Goal: Find specific page/section: Find specific page/section

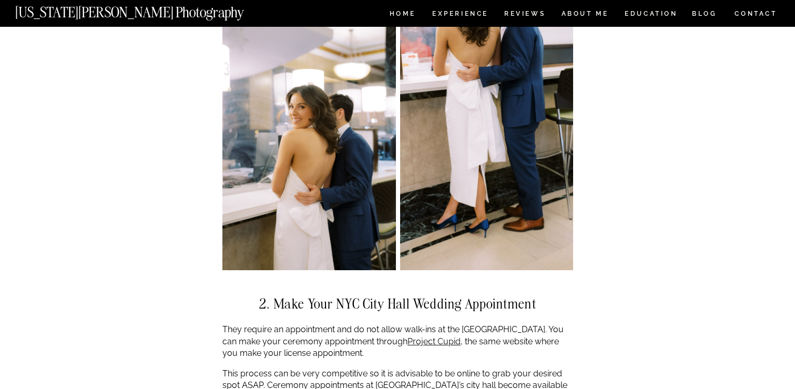
scroll to position [1579, 0]
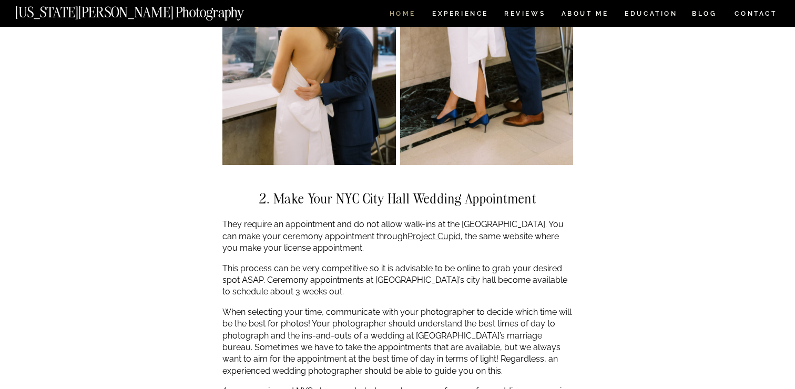
click at [405, 15] on nav "HOME" at bounding box center [402, 15] width 30 height 9
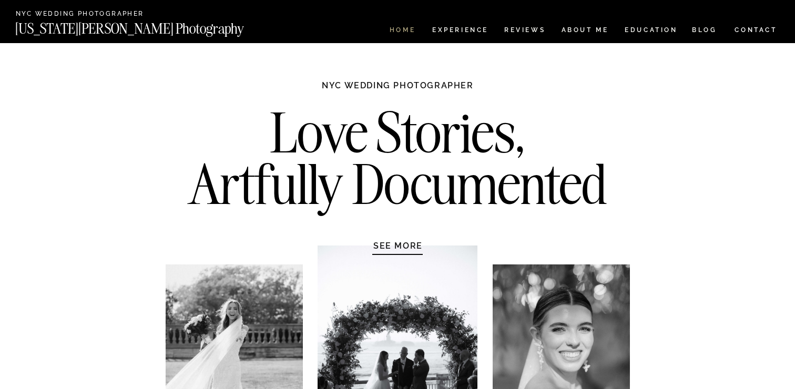
click at [406, 29] on nav "HOME" at bounding box center [402, 31] width 30 height 9
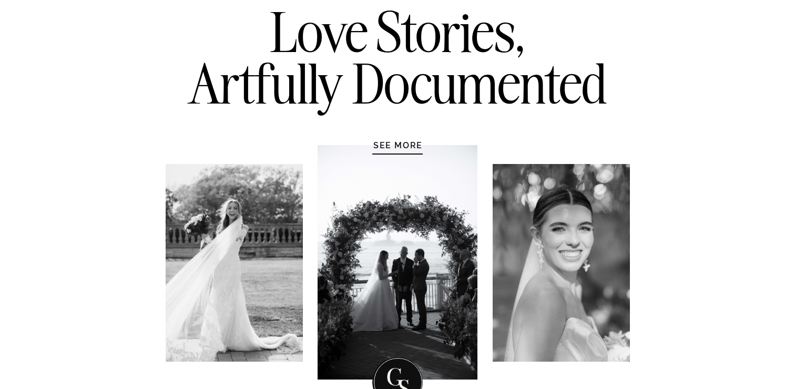
scroll to position [104, 0]
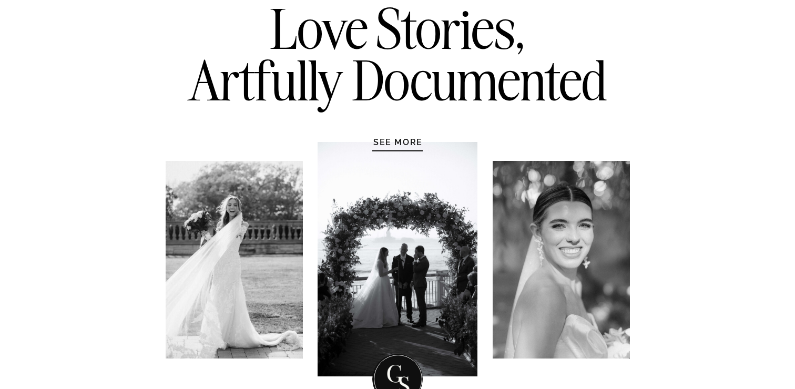
click at [399, 143] on h1 "SEE MORE" at bounding box center [398, 142] width 100 height 11
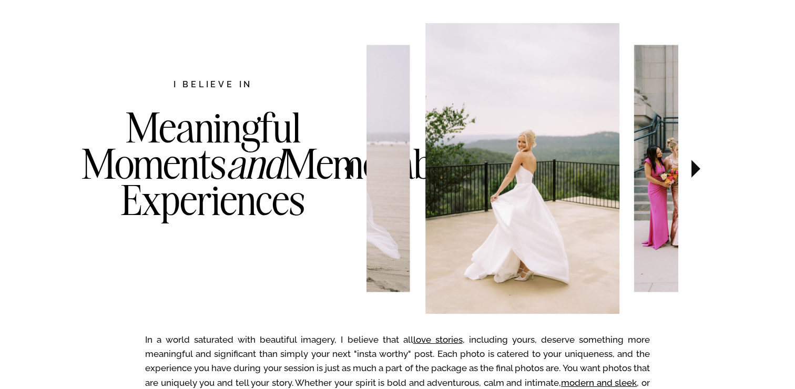
scroll to position [543, 0]
click at [700, 164] on icon at bounding box center [695, 168] width 35 height 37
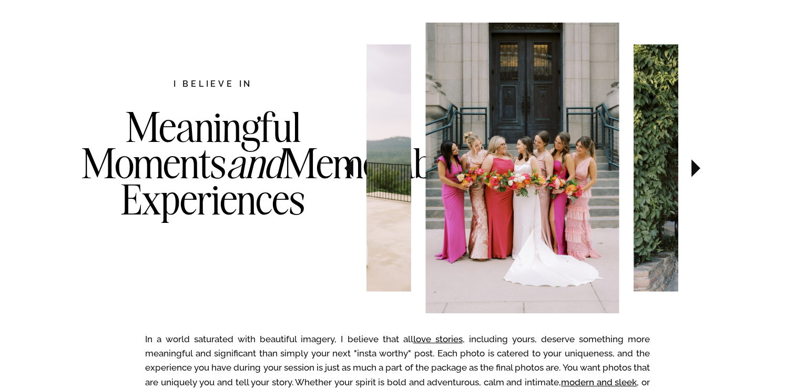
click at [700, 164] on icon at bounding box center [695, 168] width 35 height 37
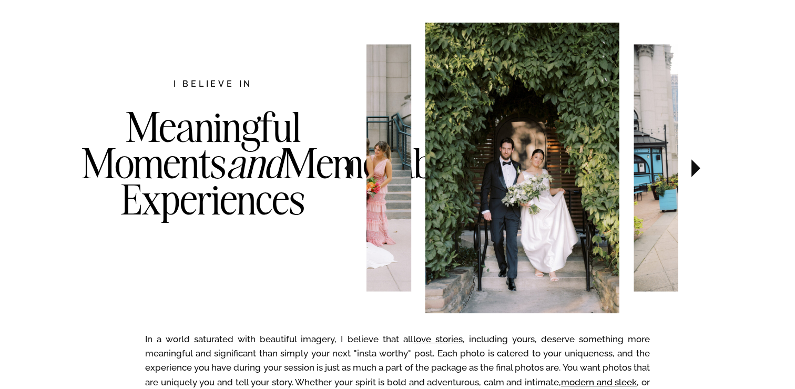
click at [700, 164] on icon at bounding box center [695, 168] width 35 height 37
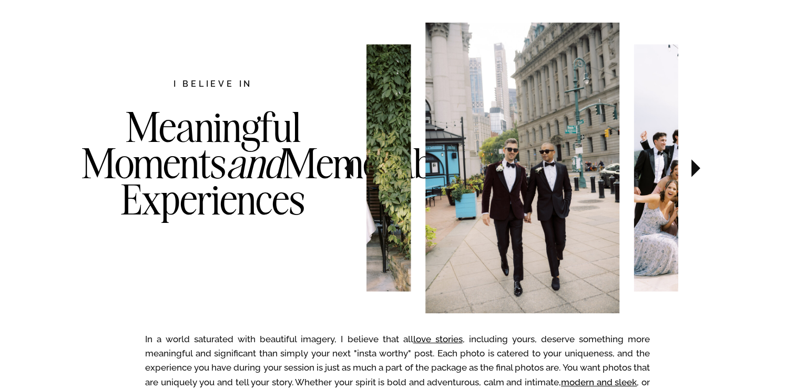
click at [700, 164] on icon at bounding box center [695, 168] width 35 height 37
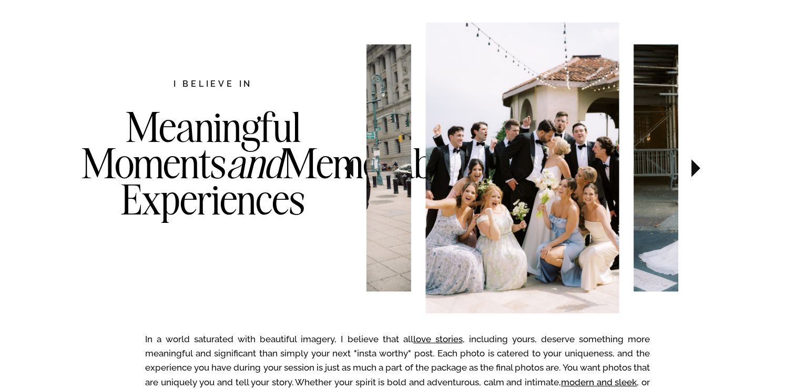
click at [700, 164] on icon at bounding box center [695, 168] width 35 height 37
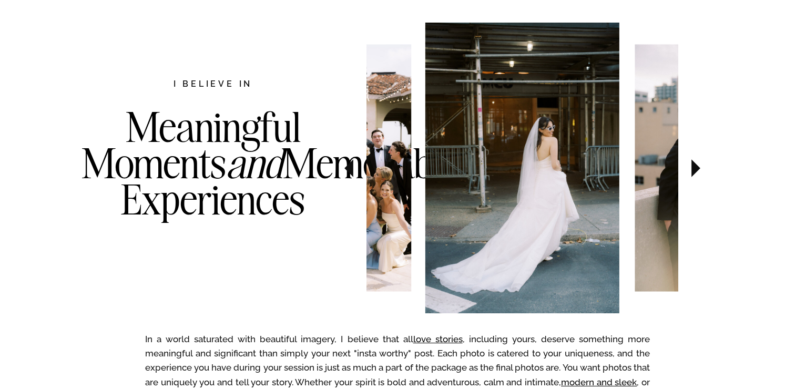
click at [700, 164] on icon at bounding box center [695, 168] width 35 height 37
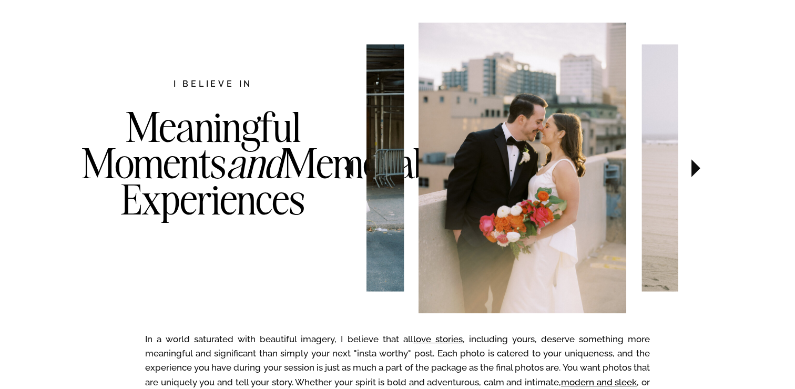
click at [700, 164] on icon at bounding box center [695, 168] width 35 height 37
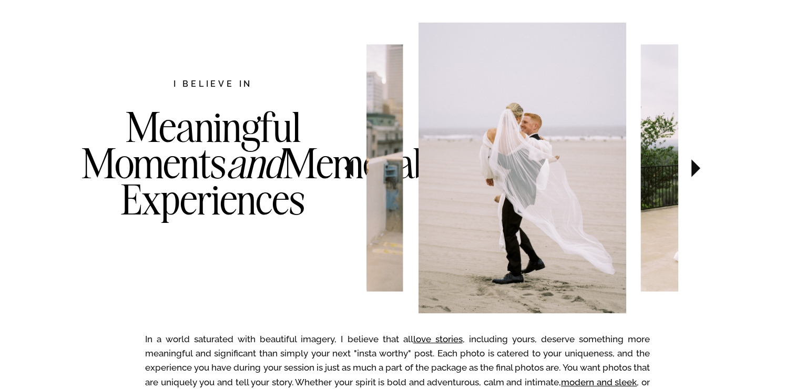
click at [700, 164] on icon at bounding box center [695, 168] width 35 height 37
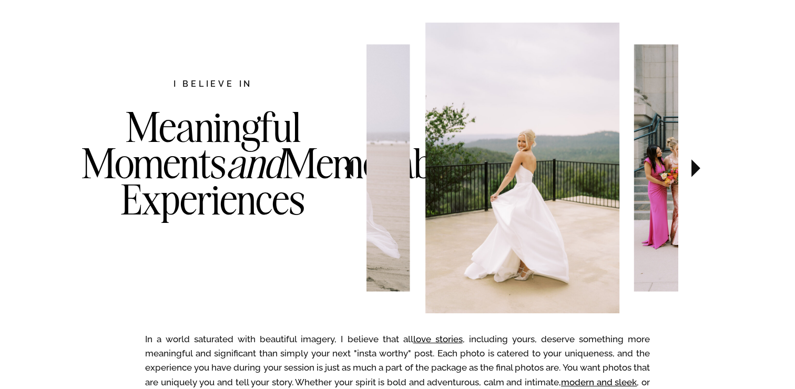
click at [700, 164] on icon at bounding box center [695, 168] width 35 height 37
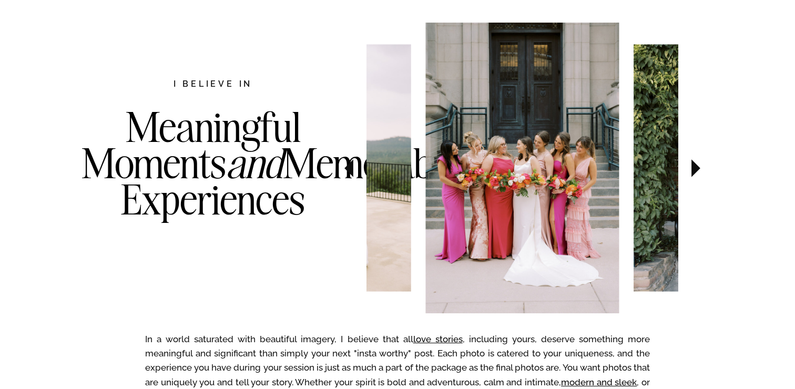
click at [700, 164] on icon at bounding box center [695, 168] width 35 height 37
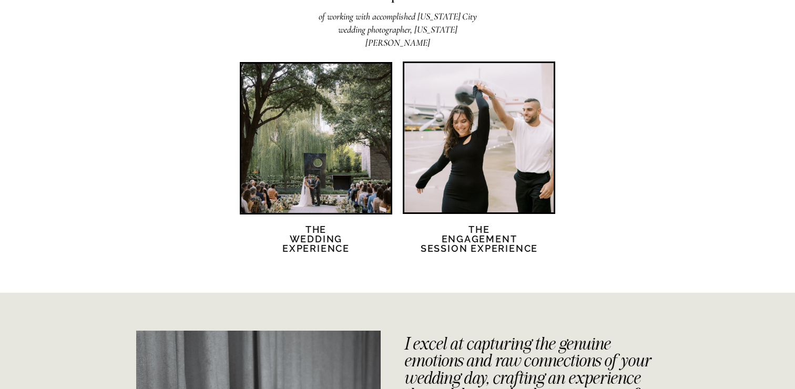
scroll to position [2069, 0]
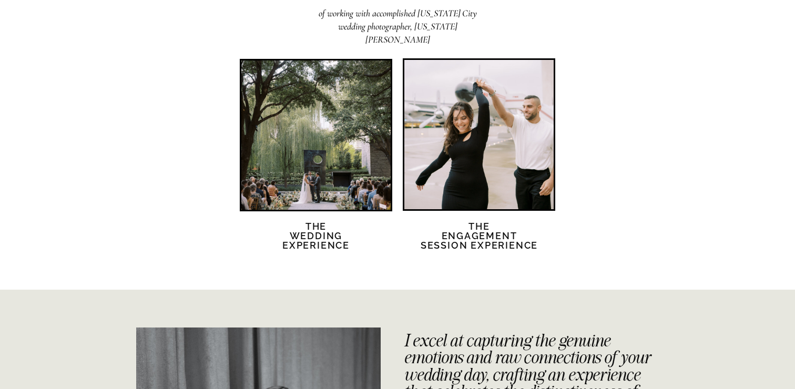
click at [325, 189] on div at bounding box center [315, 134] width 149 height 149
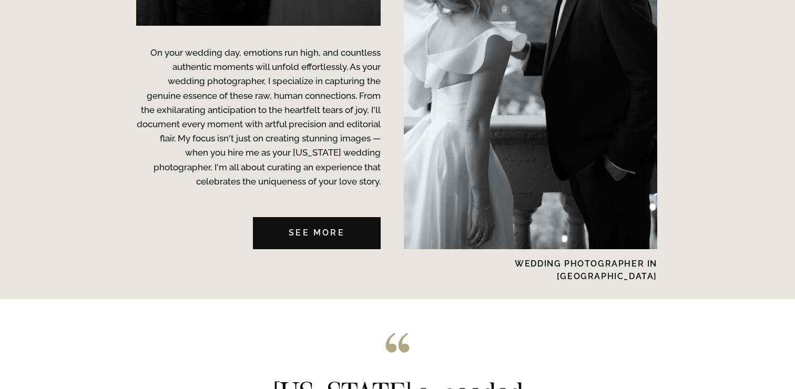
scroll to position [2933, 0]
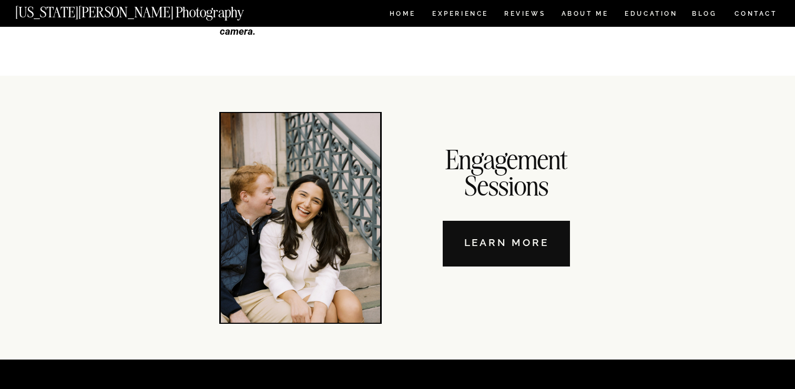
scroll to position [3572, 0]
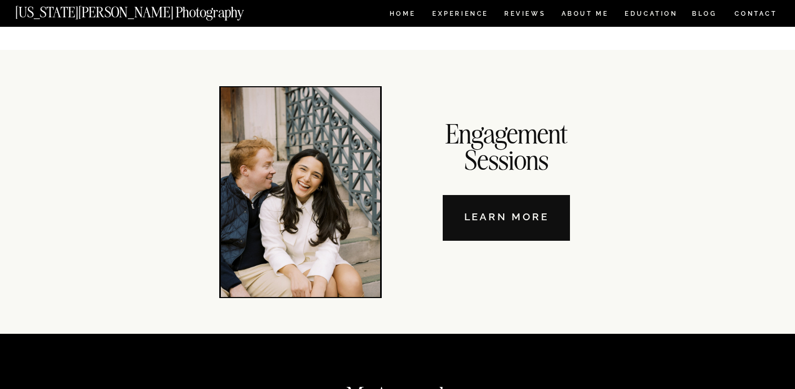
click at [749, 14] on nav "CONTACT" at bounding box center [756, 14] width 44 height 12
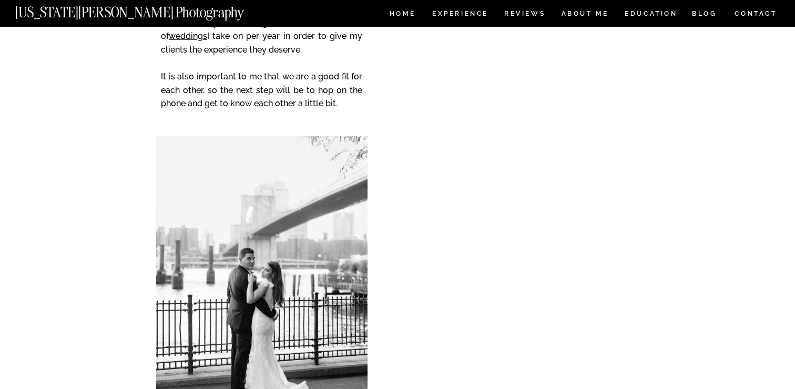
scroll to position [196, 0]
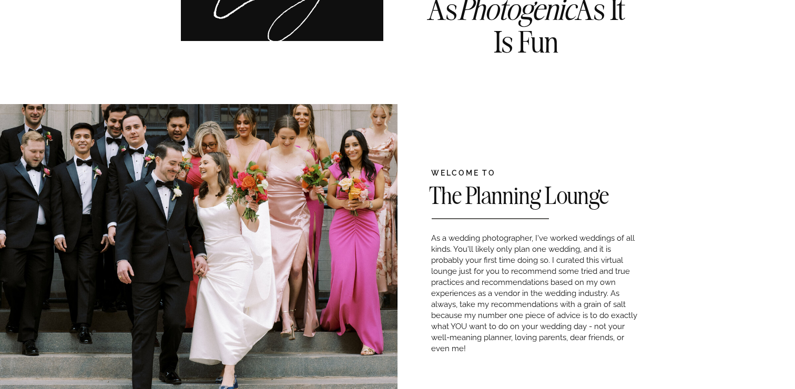
scroll to position [227, 0]
